Goal: Navigation & Orientation: Find specific page/section

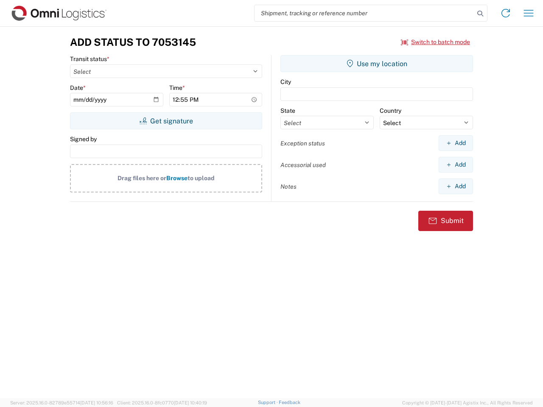
click at [365, 13] on input "search" at bounding box center [365, 13] width 220 height 16
click at [480, 14] on icon at bounding box center [481, 14] width 12 height 12
click at [506, 13] on icon at bounding box center [506, 13] width 14 height 14
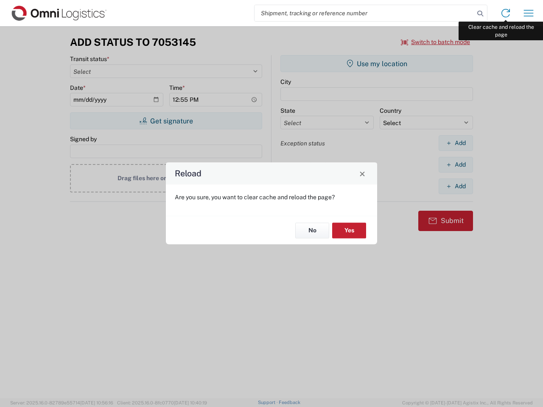
click at [529, 13] on div "Reload Are you sure, you want to clear cache and reload the page? No Yes" at bounding box center [271, 203] width 543 height 407
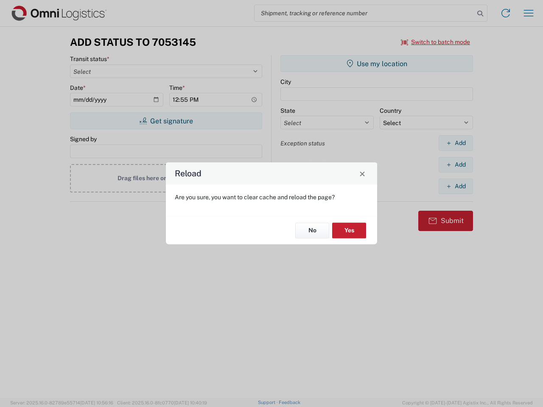
click at [436, 42] on div "Reload Are you sure, you want to clear cache and reload the page? No Yes" at bounding box center [271, 203] width 543 height 407
click at [166, 121] on div "Reload Are you sure, you want to clear cache and reload the page? No Yes" at bounding box center [271, 203] width 543 height 407
click at [377, 64] on div "Reload Are you sure, you want to clear cache and reload the page? No Yes" at bounding box center [271, 203] width 543 height 407
click at [456, 143] on div "Reload Are you sure, you want to clear cache and reload the page? No Yes" at bounding box center [271, 203] width 543 height 407
click at [456, 165] on div "Reload Are you sure, you want to clear cache and reload the page? No Yes" at bounding box center [271, 203] width 543 height 407
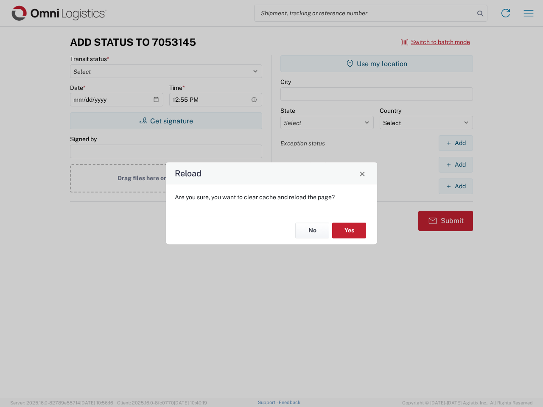
click at [456, 186] on div "Reload Are you sure, you want to clear cache and reload the page? No Yes" at bounding box center [271, 203] width 543 height 407
